Goal: Information Seeking & Learning: Learn about a topic

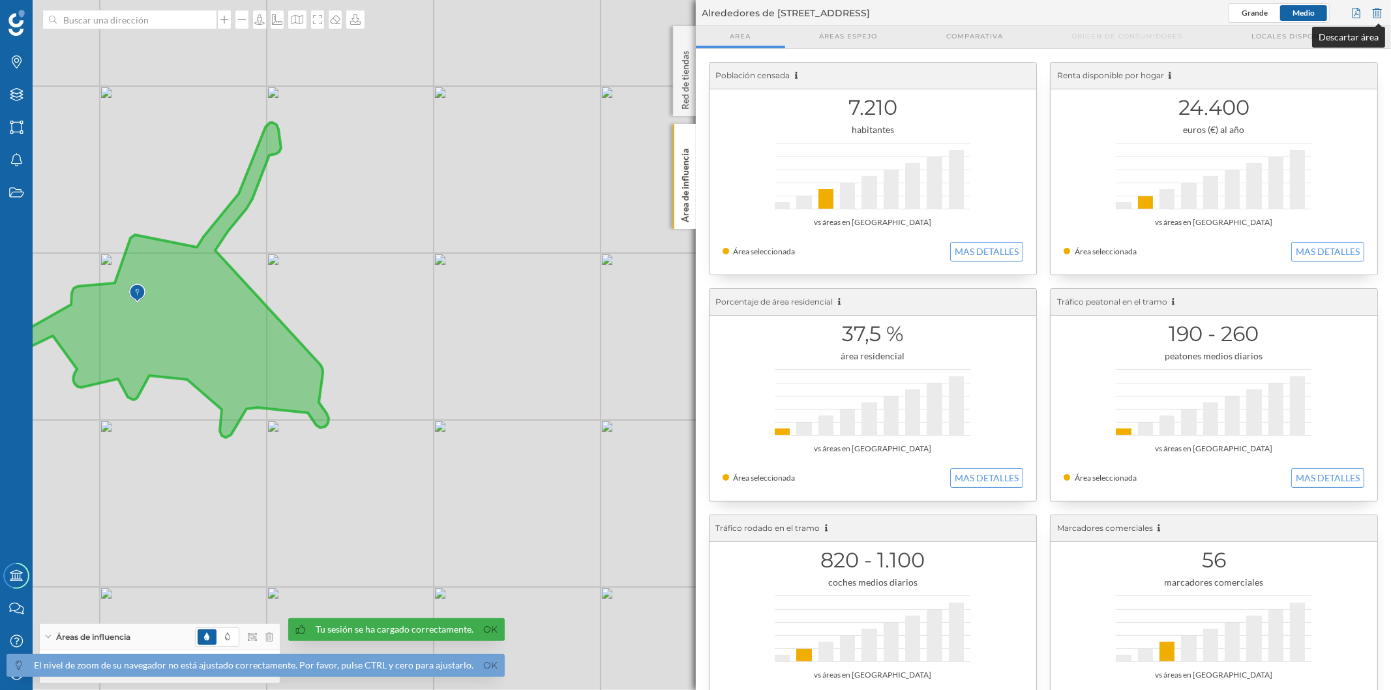
click at [1381, 5] on div at bounding box center [1377, 13] width 14 height 20
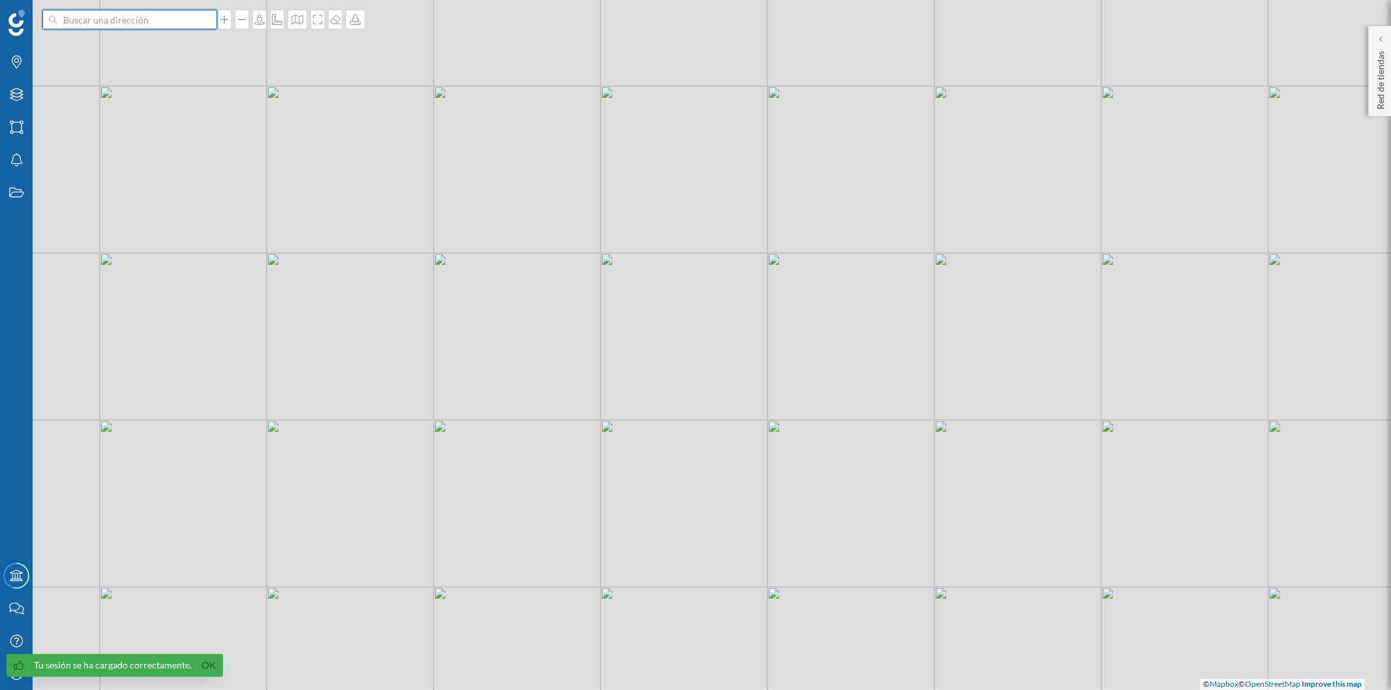
click at [132, 23] on input at bounding box center [130, 20] width 146 height 20
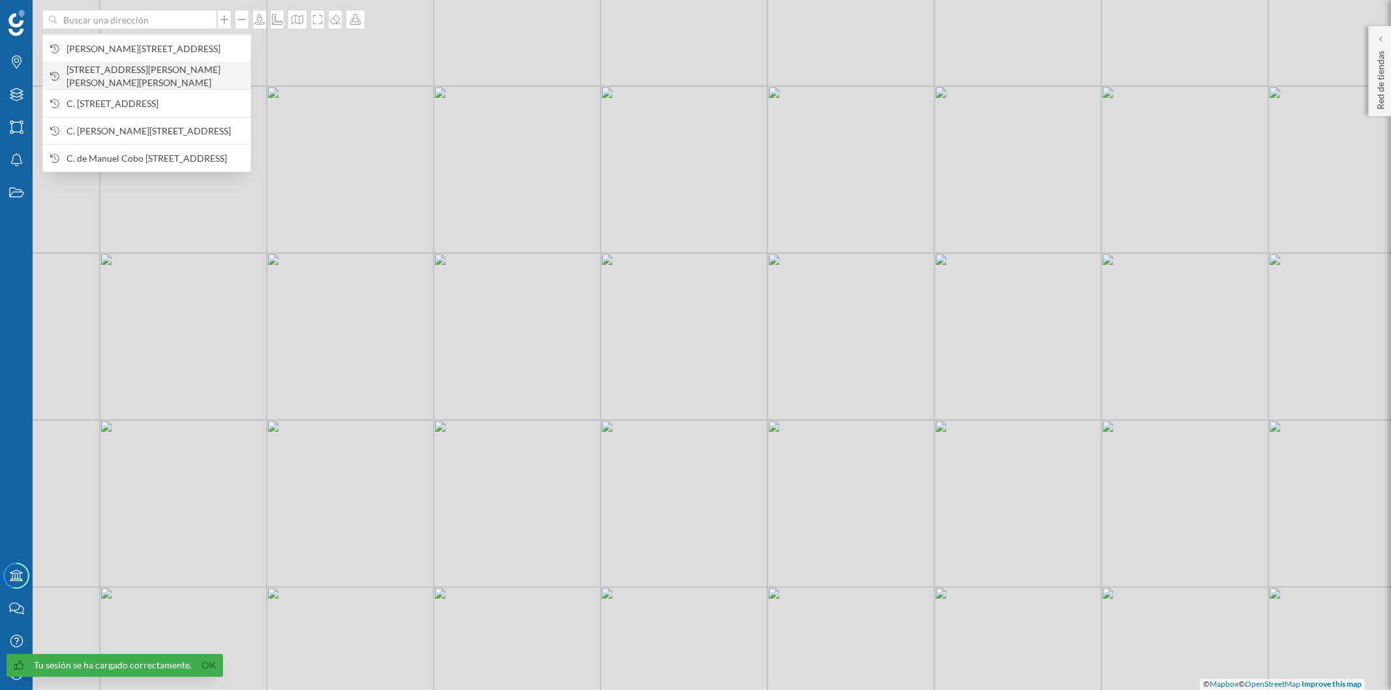
click at [145, 79] on span "[STREET_ADDRESS][PERSON_NAME][PERSON_NAME][PERSON_NAME]" at bounding box center [154, 76] width 177 height 26
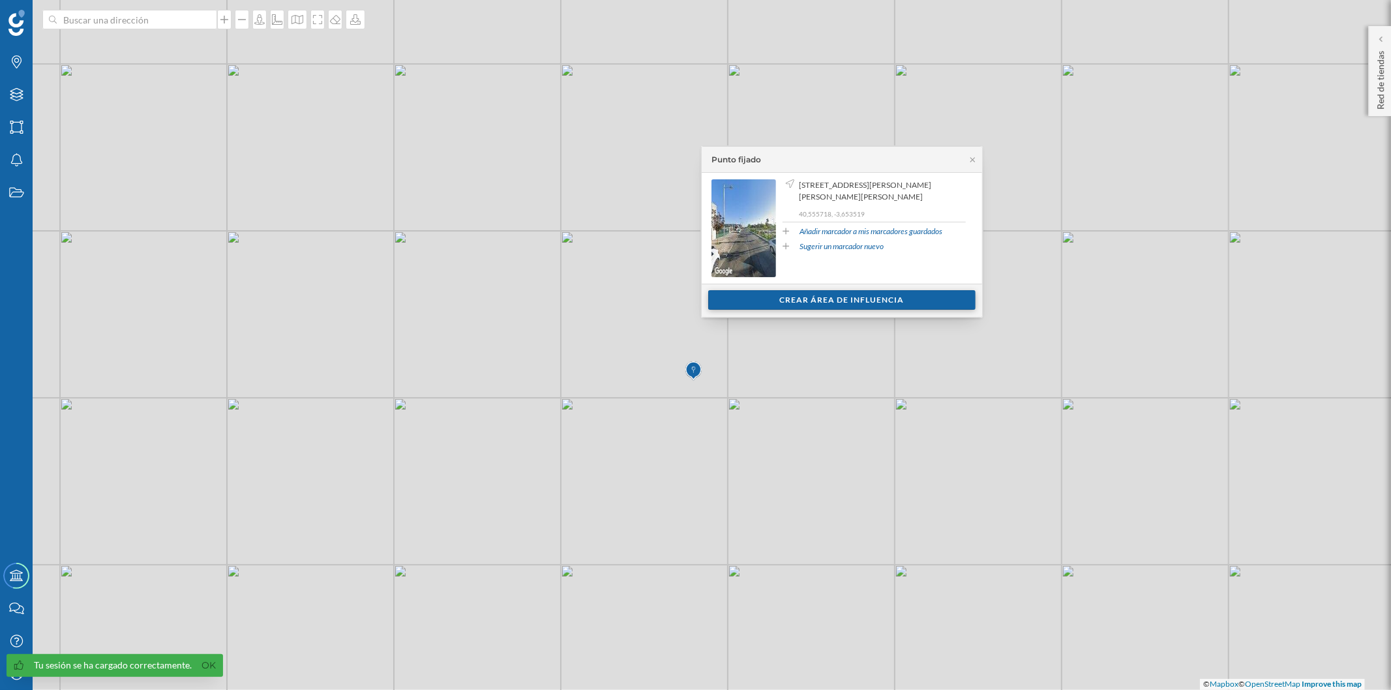
click at [752, 302] on div "Crear área de influencia" at bounding box center [841, 300] width 267 height 20
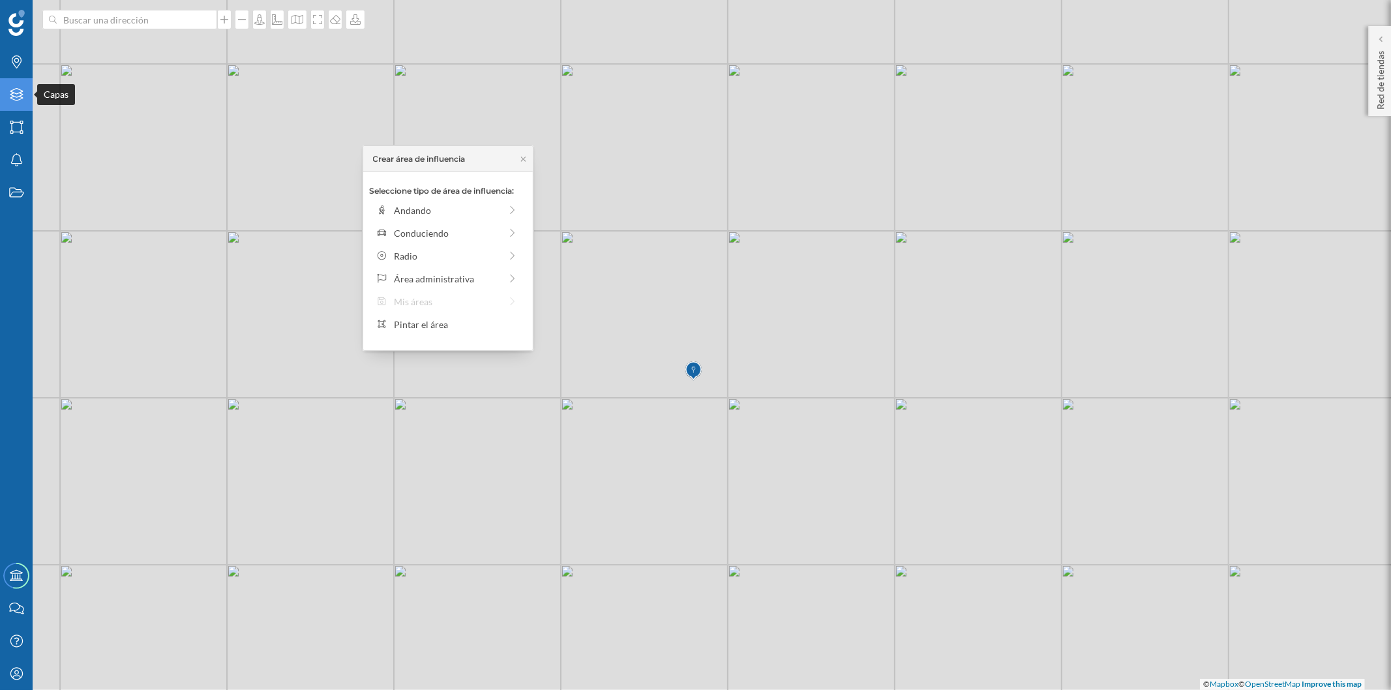
click at [10, 93] on icon "Capas" at bounding box center [16, 94] width 16 height 13
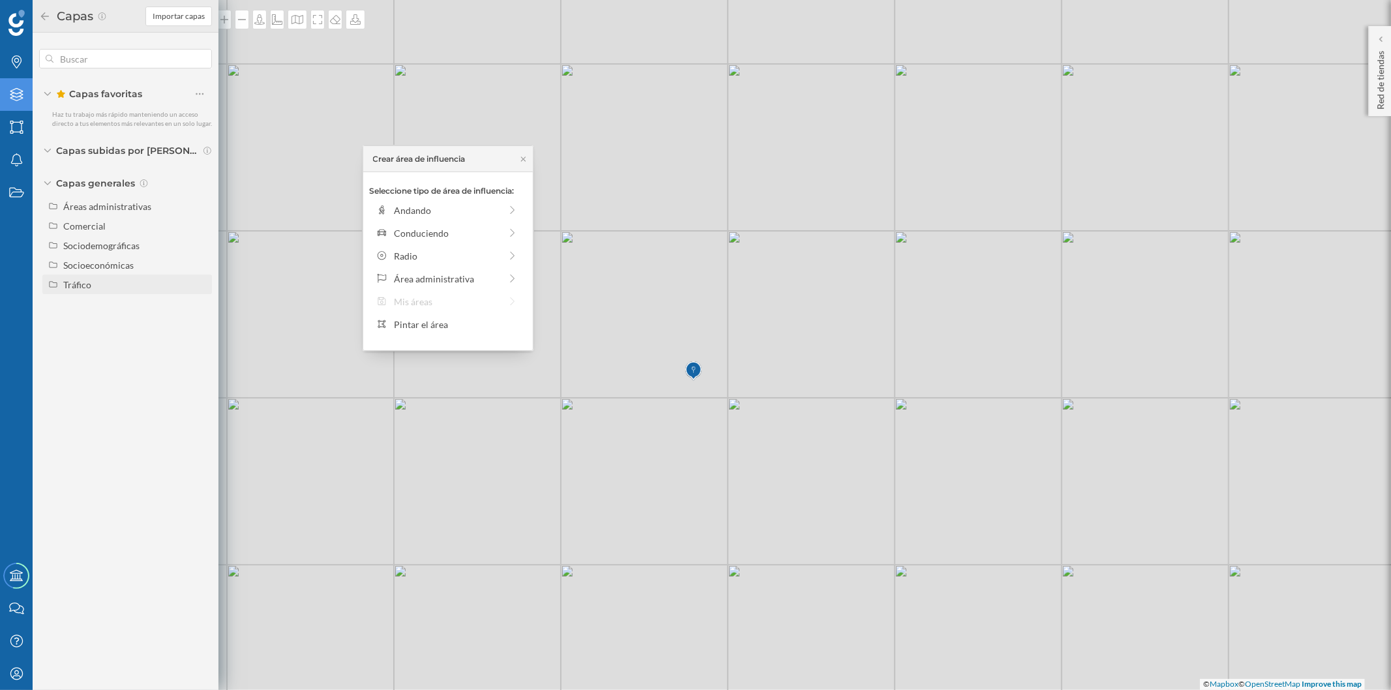
click at [101, 289] on div "Tráfico" at bounding box center [135, 285] width 144 height 14
click at [115, 306] on div "Tráfico rodado" at bounding box center [97, 304] width 59 height 11
click at [199, 306] on input "Tráfico rodado" at bounding box center [203, 304] width 8 height 8
radio input "true"
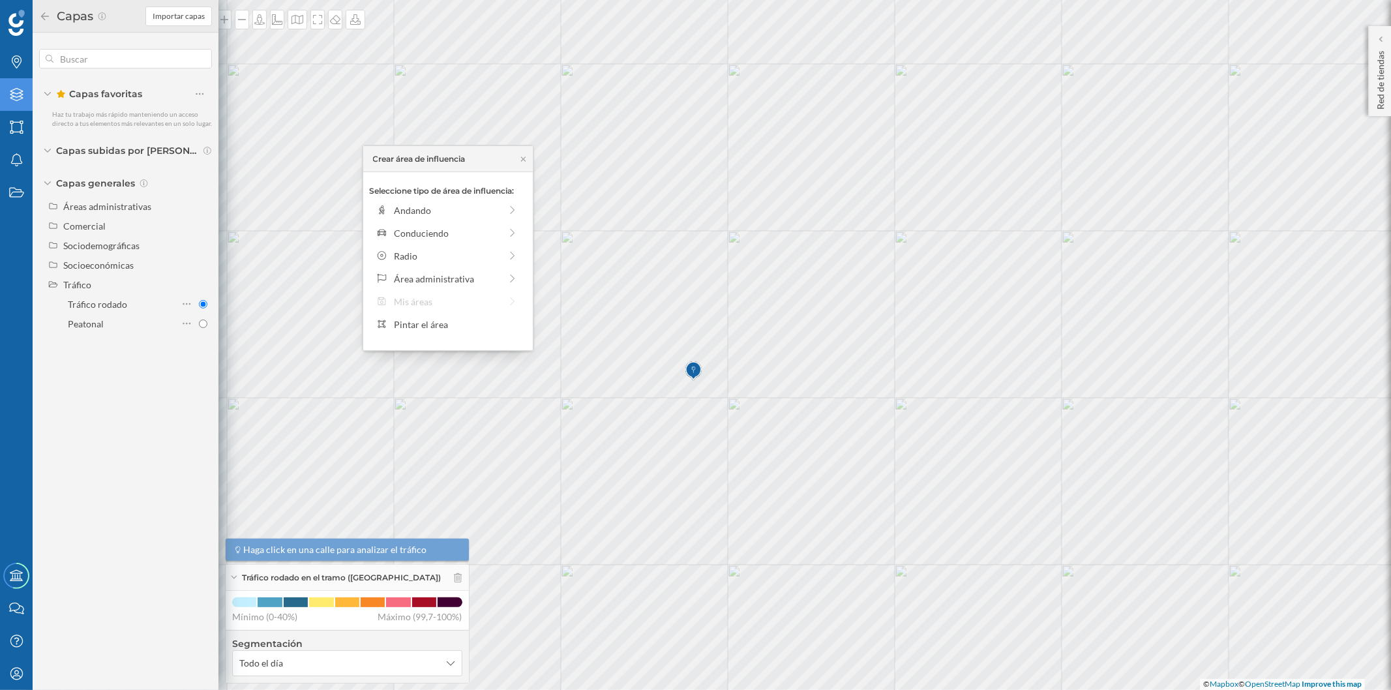
click at [694, 376] on img at bounding box center [693, 371] width 16 height 26
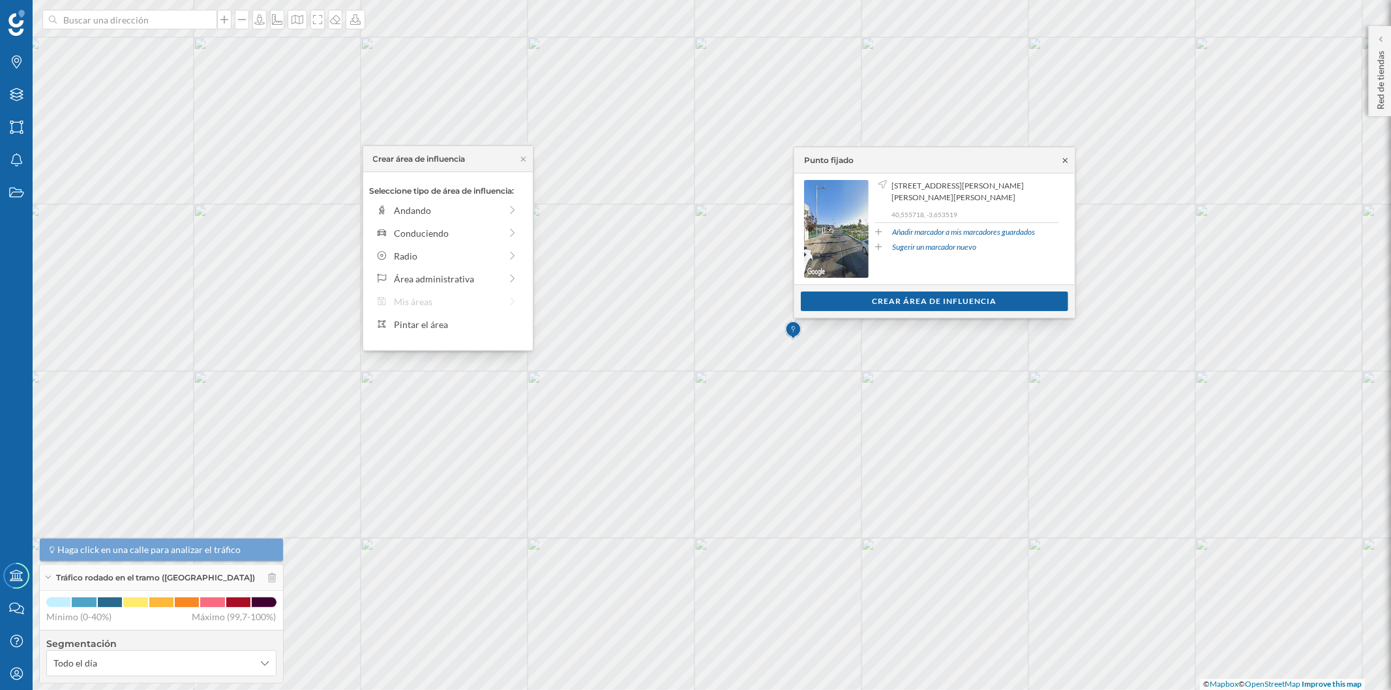
click at [1066, 159] on icon at bounding box center [1065, 160] width 5 height 5
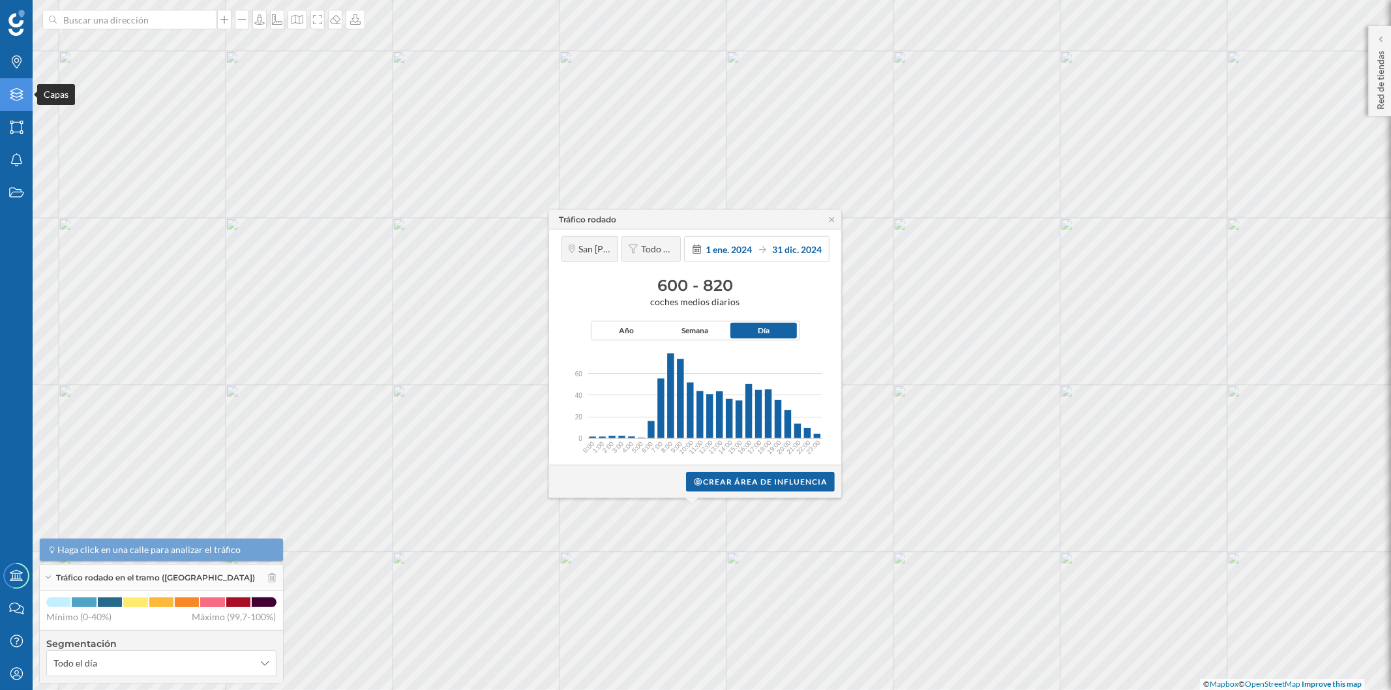
click at [18, 100] on icon "Capas" at bounding box center [16, 94] width 16 height 13
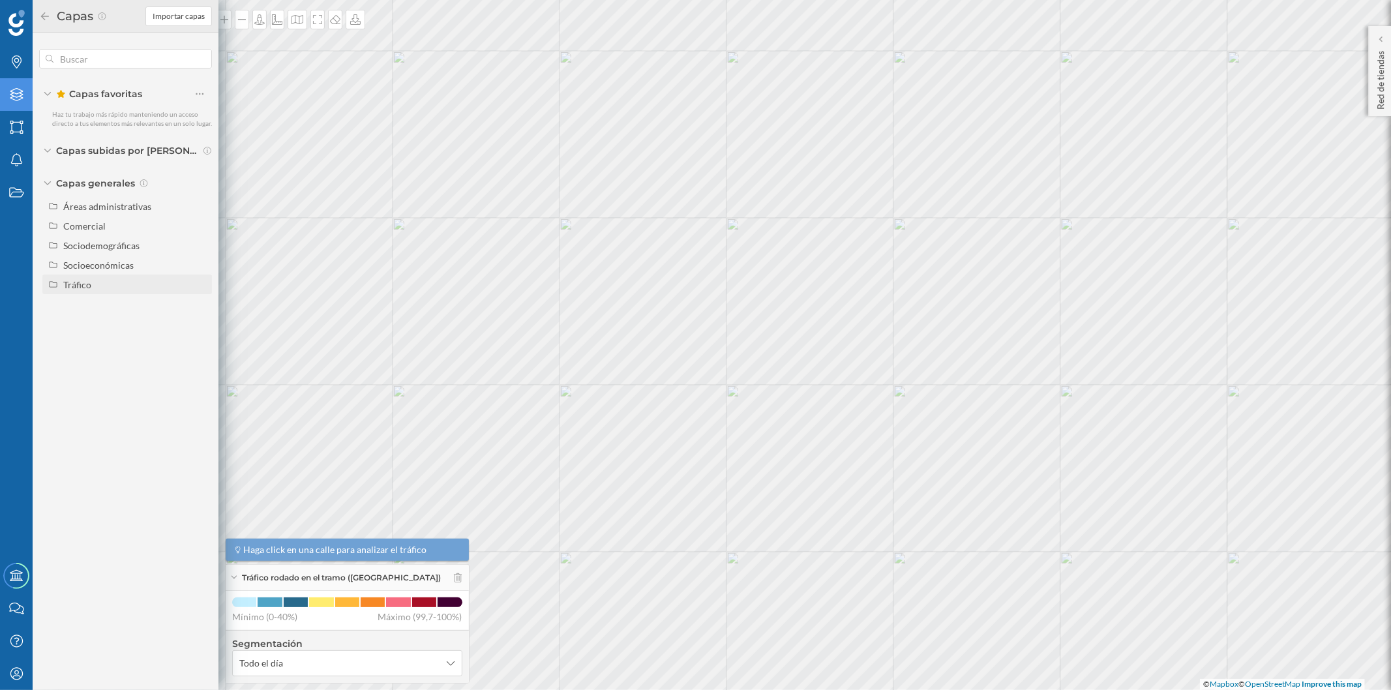
click at [107, 276] on div "Tráfico" at bounding box center [126, 284] width 169 height 20
click at [155, 321] on div "Peatonal" at bounding box center [113, 324] width 91 height 14
click at [199, 321] on input "Peatonal" at bounding box center [203, 323] width 8 height 8
radio input "true"
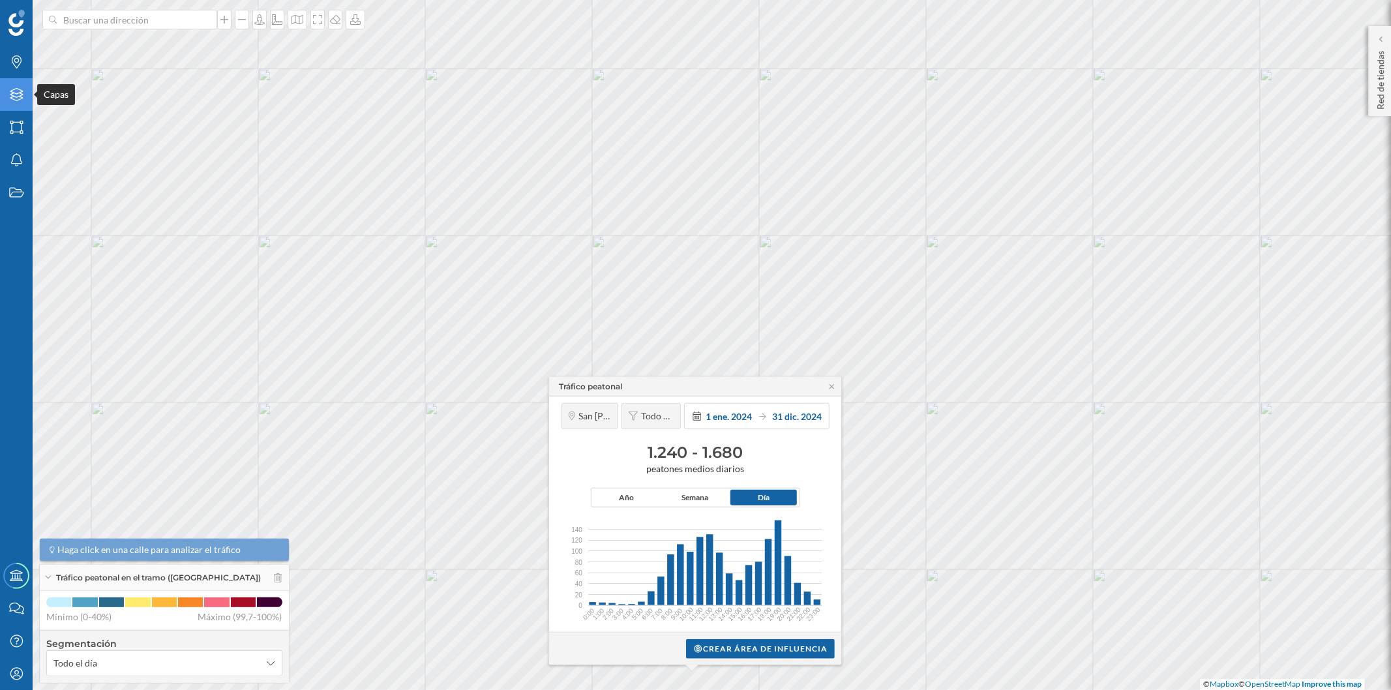
click at [18, 100] on icon "Capas" at bounding box center [16, 94] width 16 height 13
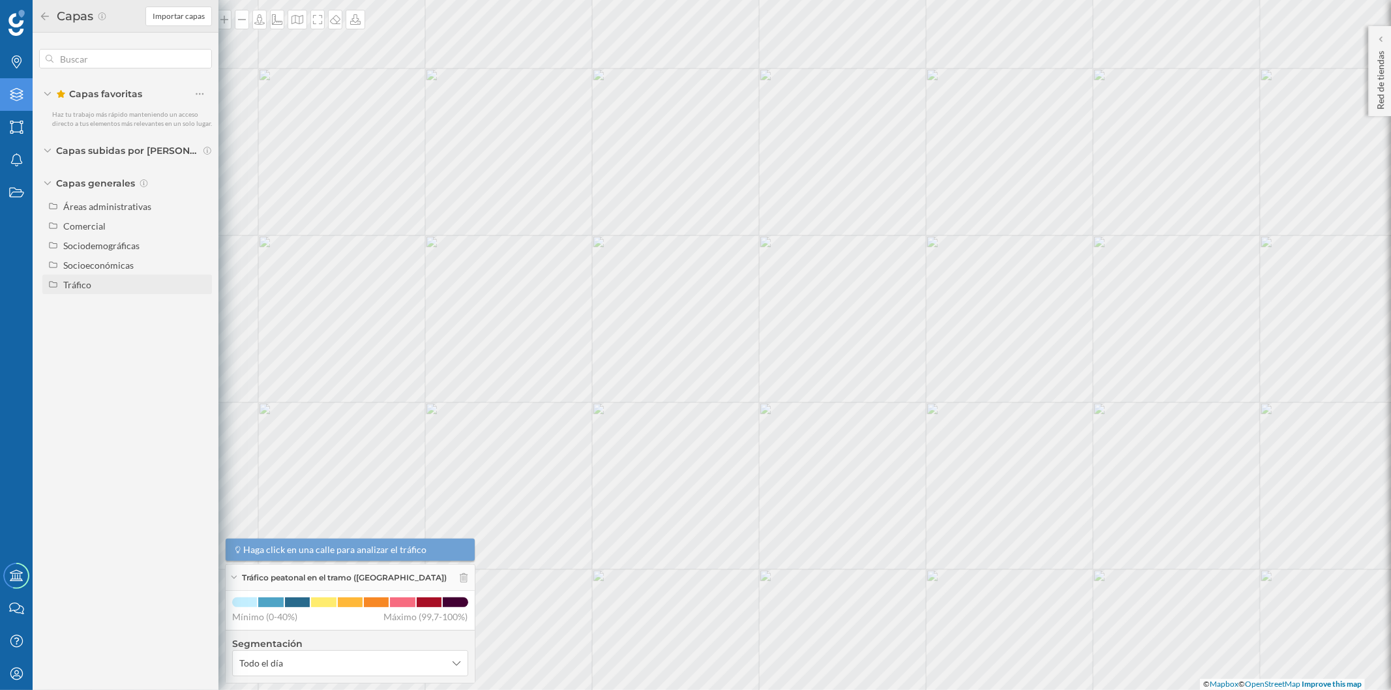
click at [108, 282] on div "Tráfico" at bounding box center [135, 285] width 144 height 14
click at [146, 302] on div "Tráfico rodado" at bounding box center [113, 304] width 91 height 14
click at [199, 302] on input "Tráfico rodado" at bounding box center [203, 304] width 8 height 8
radio input "true"
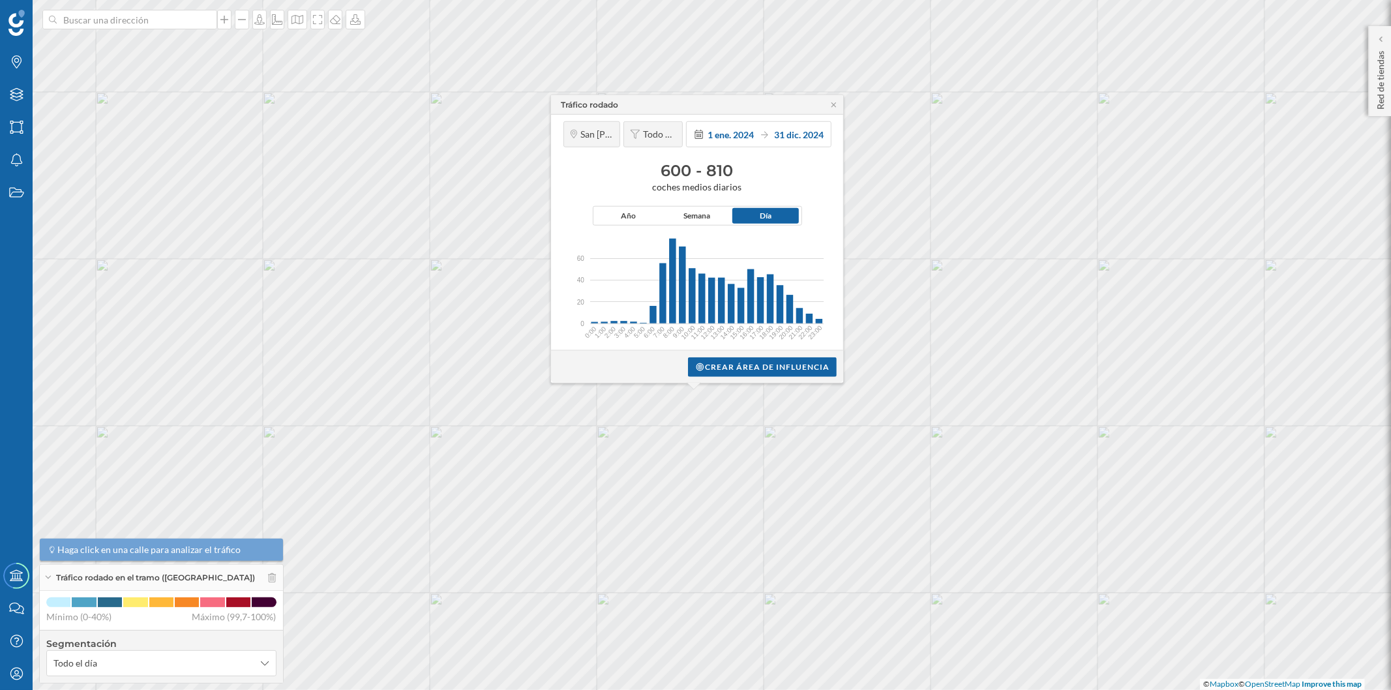
click at [833, 98] on div "Tráfico rodado" at bounding box center [697, 105] width 292 height 20
drag, startPoint x: 833, startPoint y: 99, endPoint x: 832, endPoint y: 107, distance: 7.9
click at [833, 105] on div "Tráfico rodado" at bounding box center [697, 105] width 292 height 20
click at [832, 107] on icon at bounding box center [834, 104] width 10 height 8
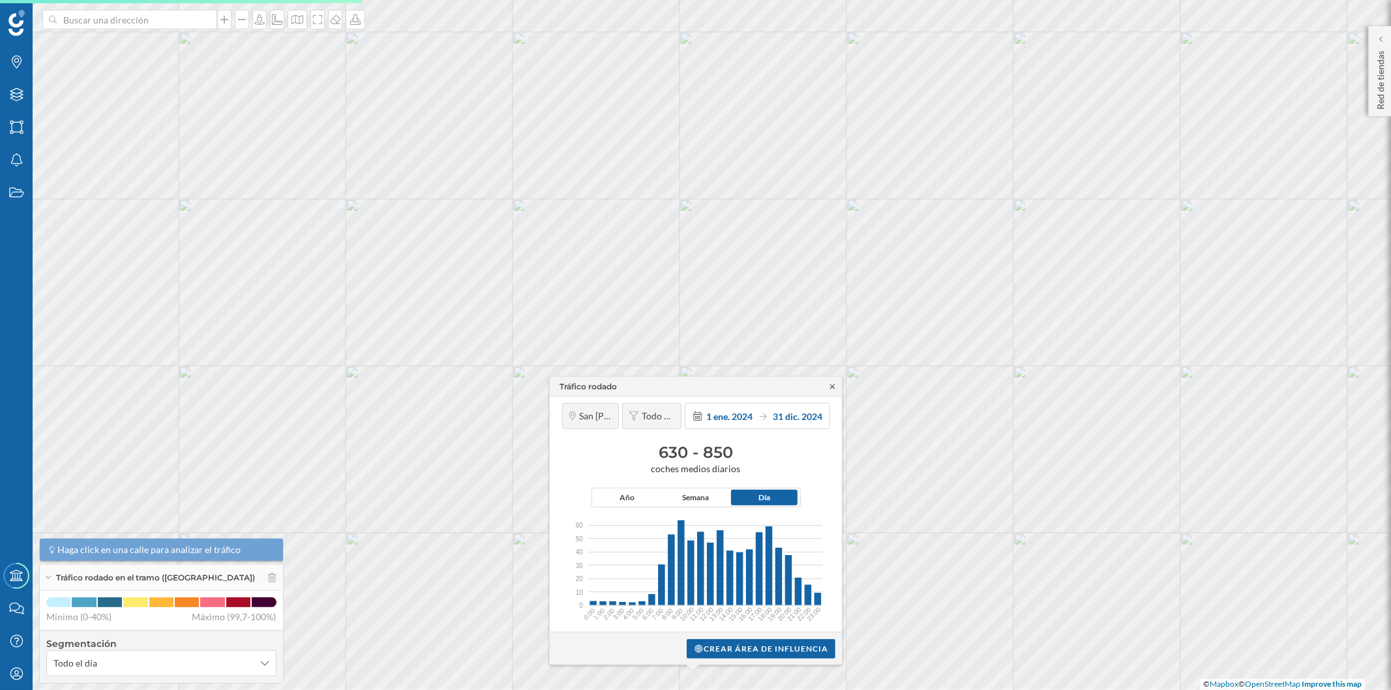
click at [833, 383] on icon at bounding box center [832, 386] width 10 height 8
